Goal: Task Accomplishment & Management: Use online tool/utility

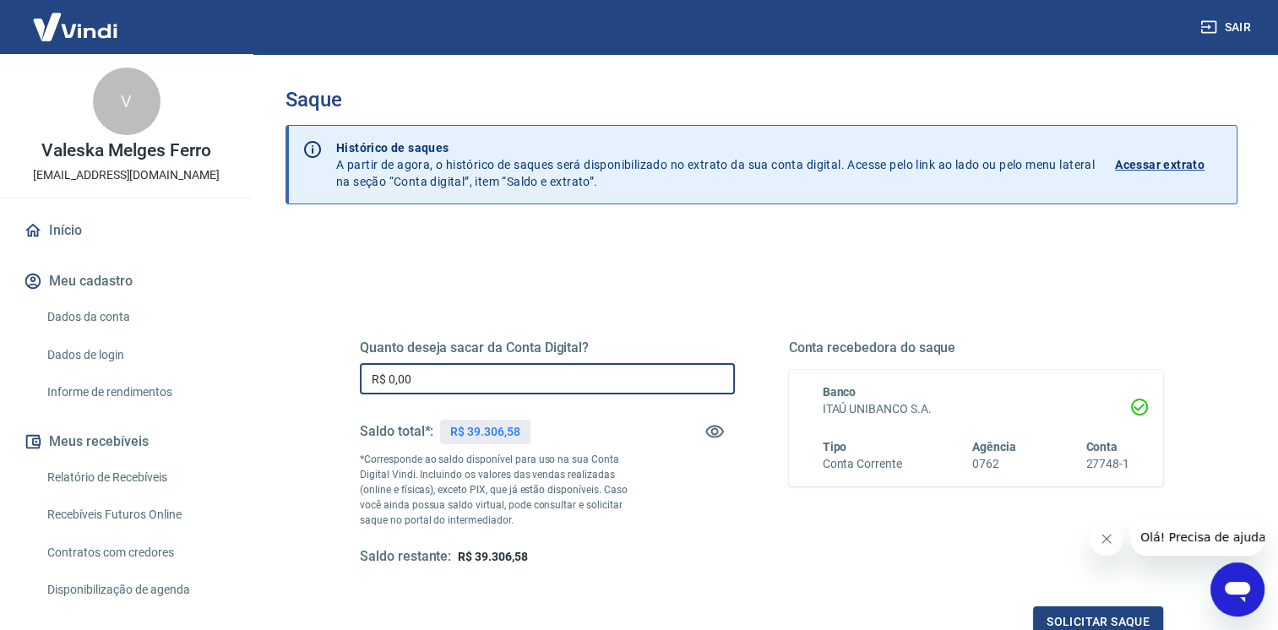
drag, startPoint x: 416, startPoint y: 375, endPoint x: 387, endPoint y: 373, distance: 28.8
click at [387, 373] on input "R$ 0,00" at bounding box center [547, 378] width 375 height 31
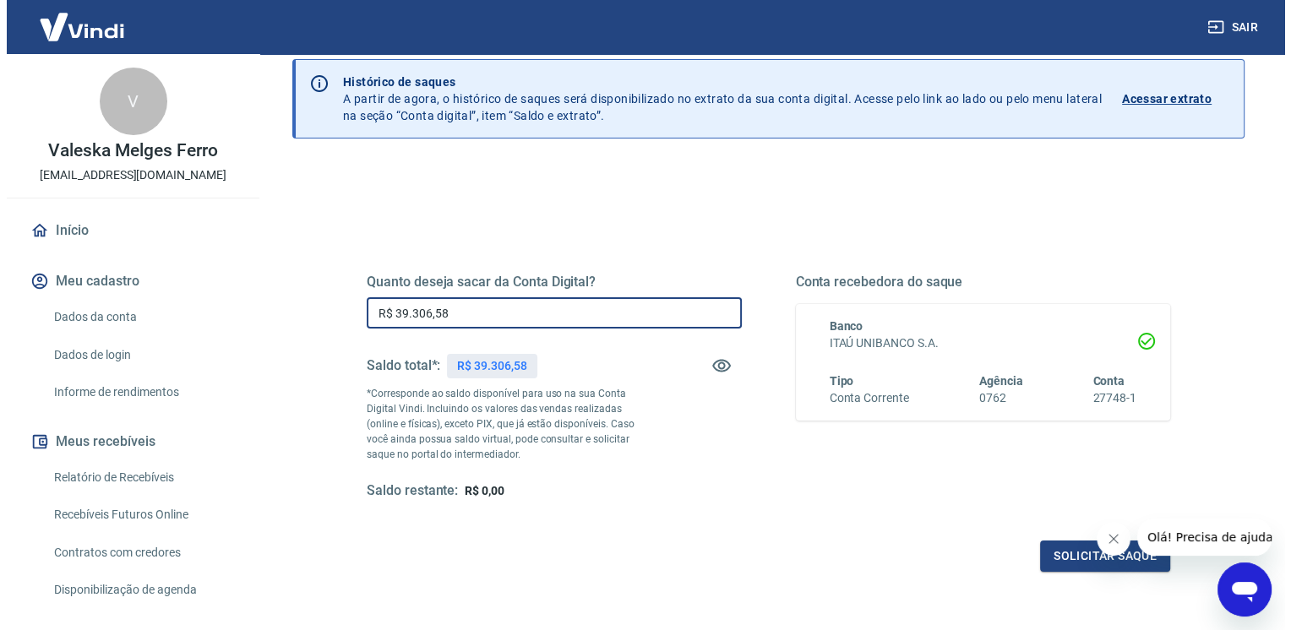
scroll to position [84, 0]
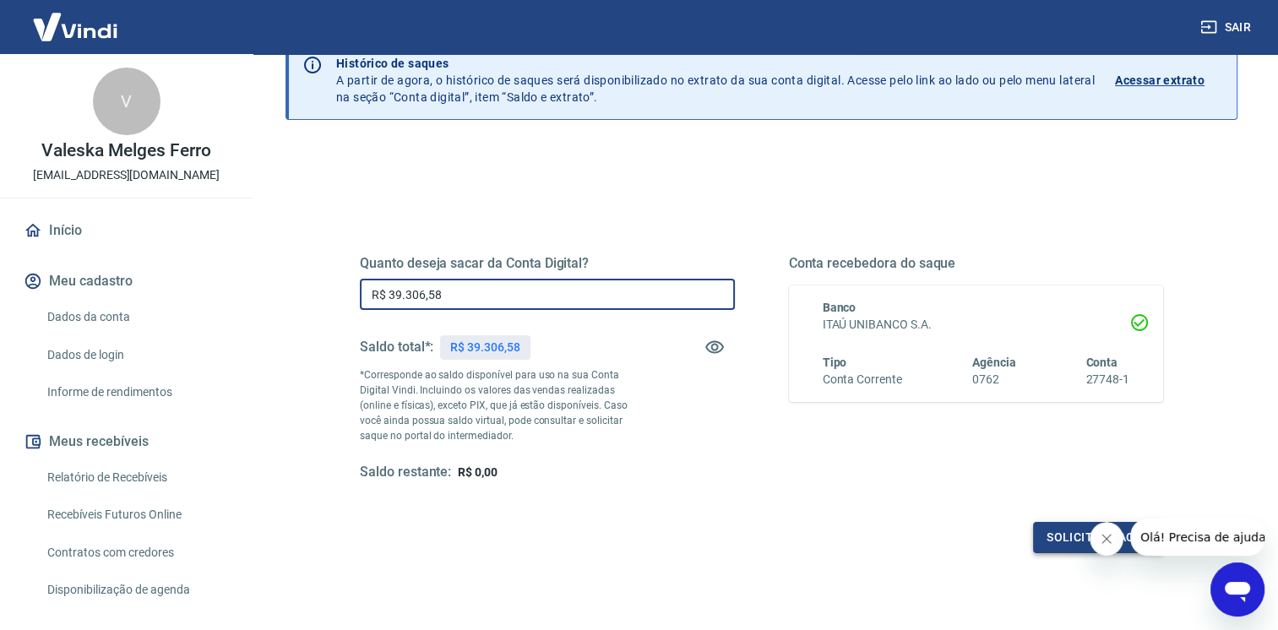
type input "R$ 39.306,58"
click at [1053, 539] on button "Solicitar saque" at bounding box center [1098, 537] width 130 height 31
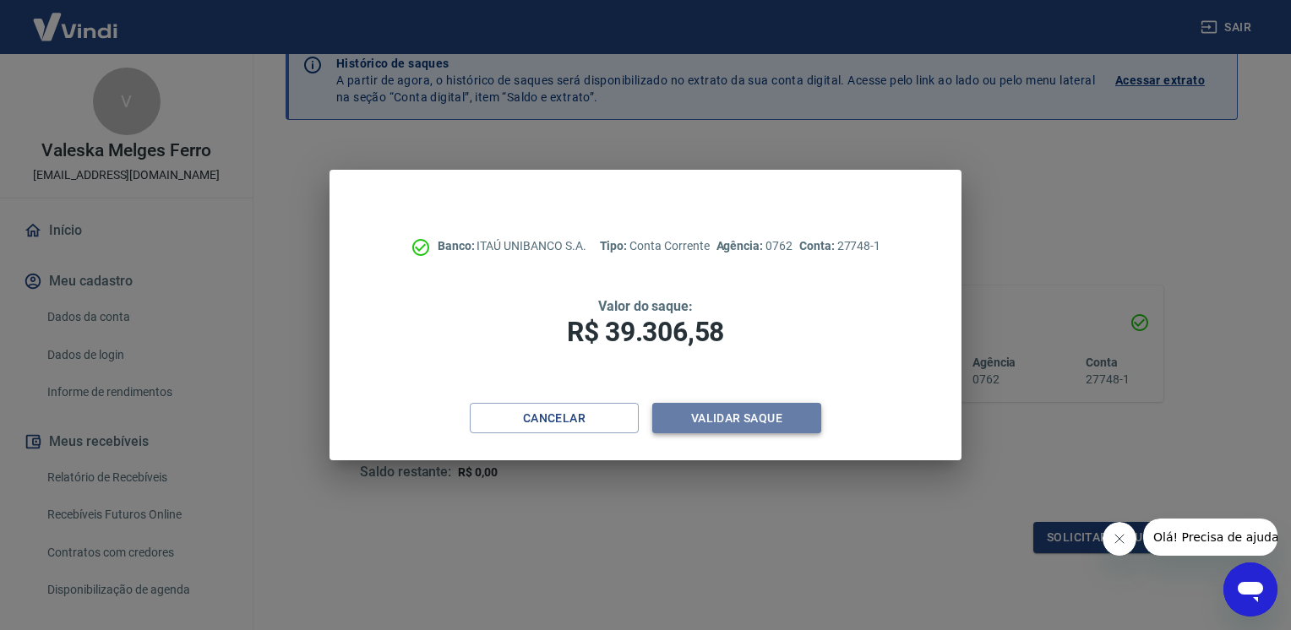
click at [775, 424] on button "Validar saque" at bounding box center [736, 418] width 169 height 31
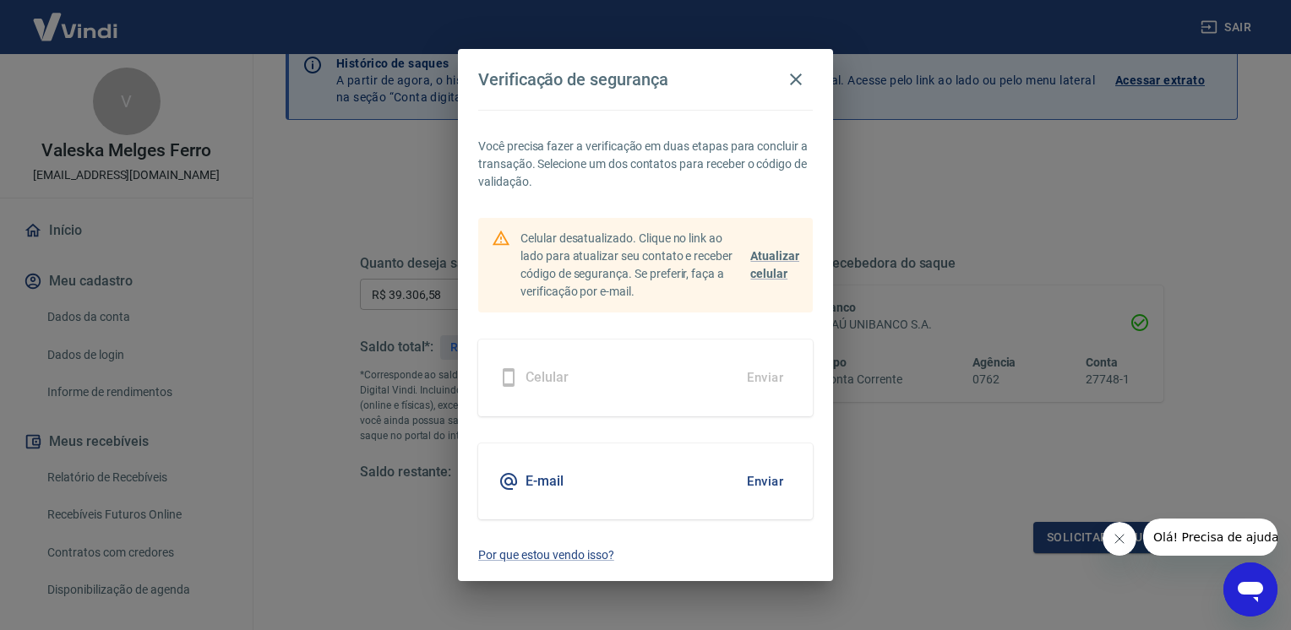
click at [775, 482] on button "Enviar" at bounding box center [765, 481] width 55 height 35
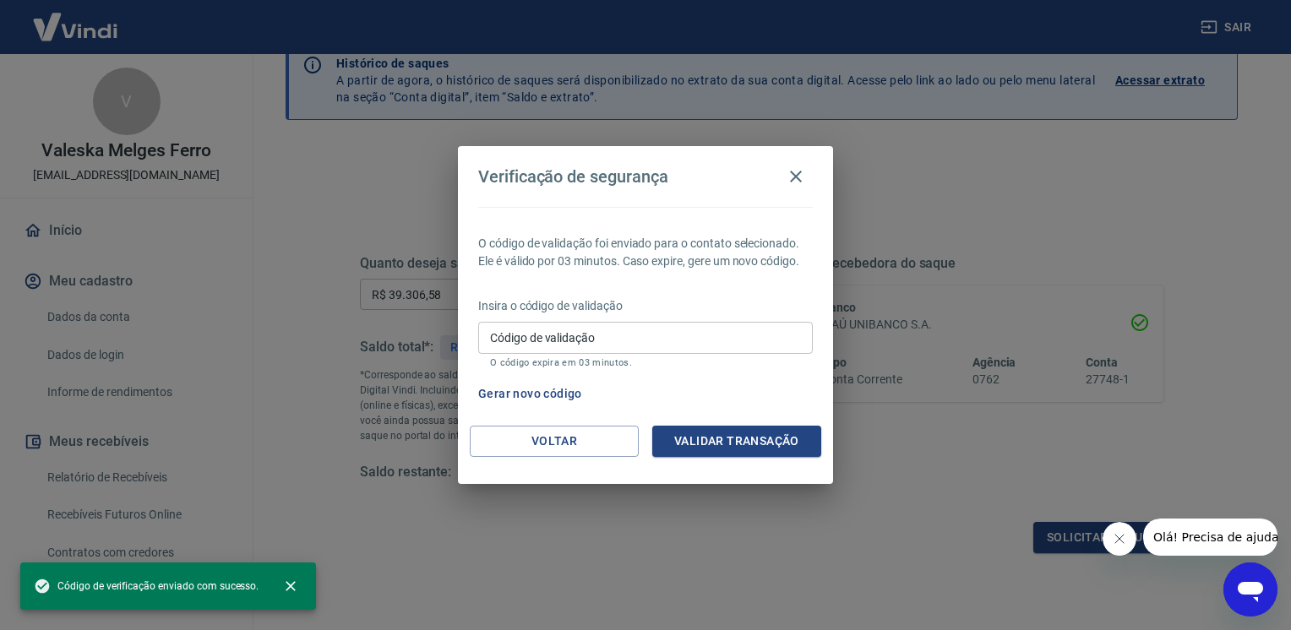
click at [670, 342] on input "Código de validação" at bounding box center [645, 337] width 335 height 31
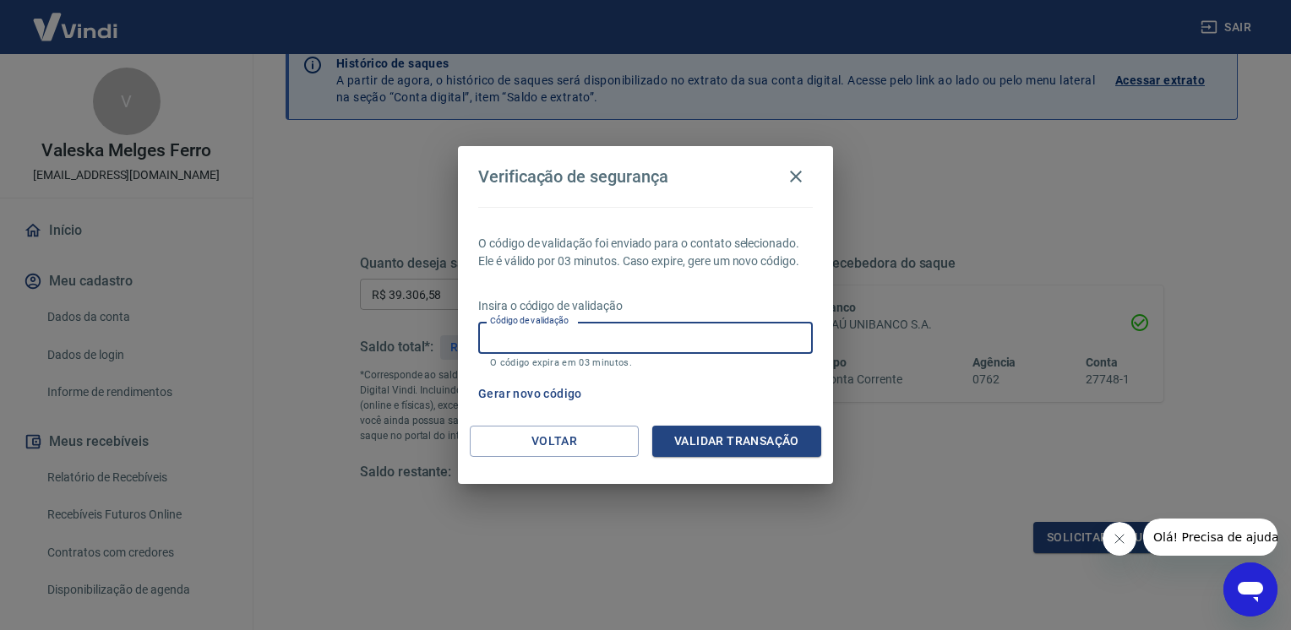
paste input "342338"
type input "342338"
click at [697, 435] on button "Validar transação" at bounding box center [736, 441] width 169 height 31
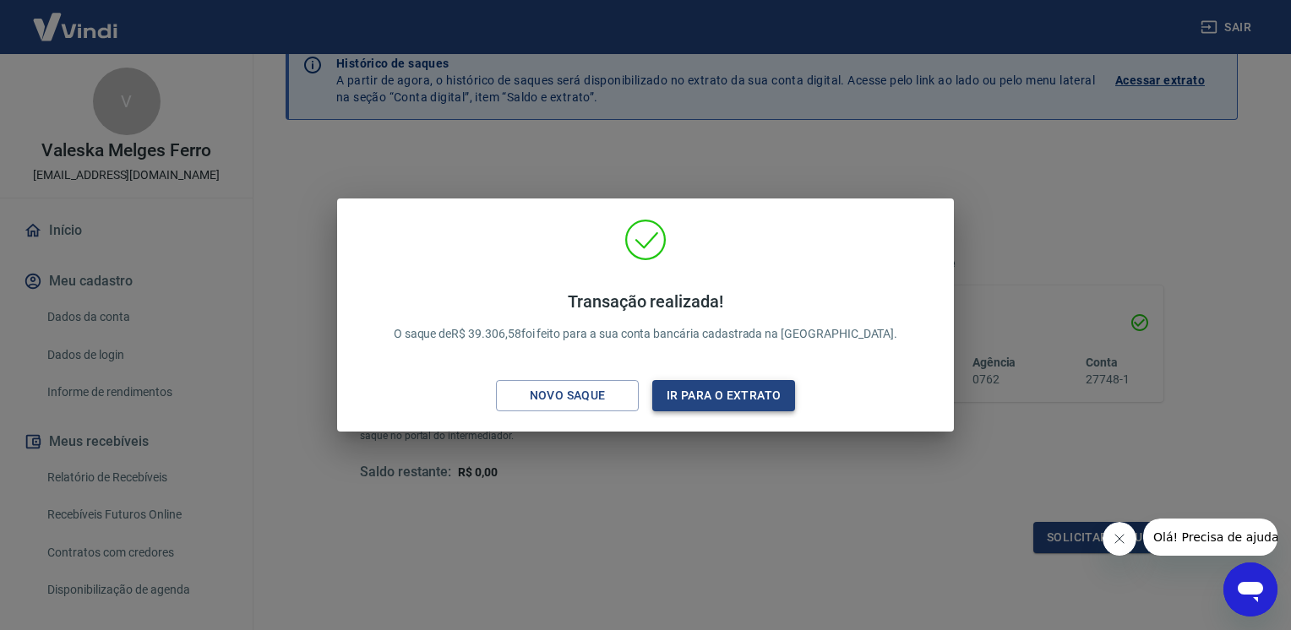
click at [696, 402] on button "Ir para o extrato" at bounding box center [723, 395] width 143 height 31
